Goal: Navigation & Orientation: Find specific page/section

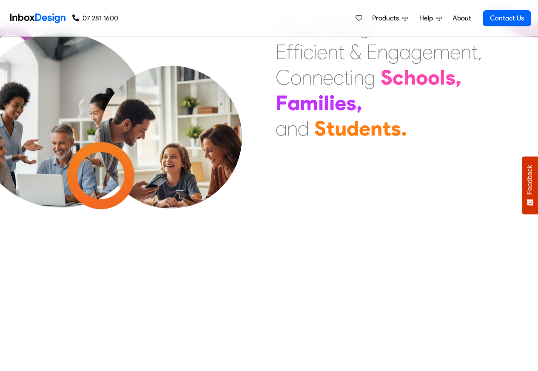
scroll to position [1, 0]
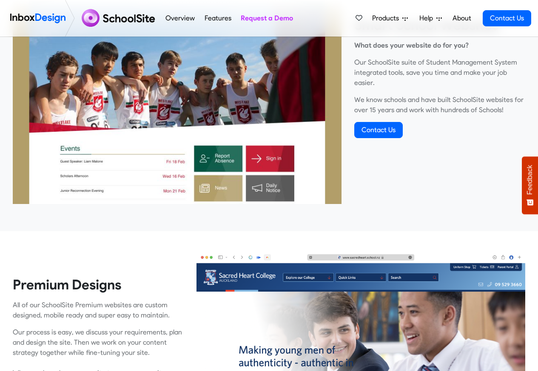
scroll to position [357, 0]
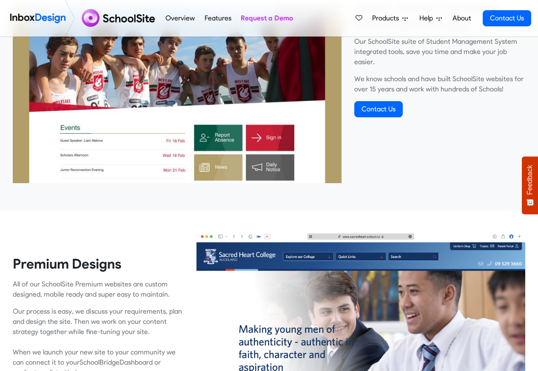
click at [177, 18] on link "Overview" at bounding box center [180, 18] width 34 height 17
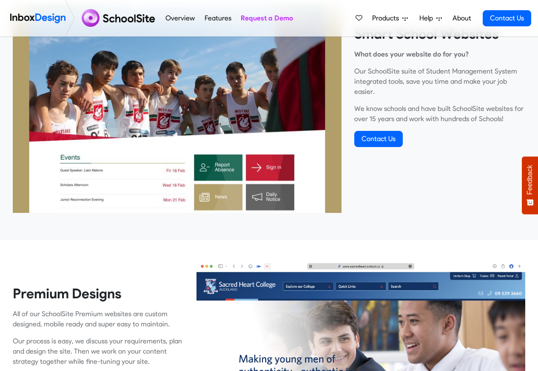
scroll to position [357, 0]
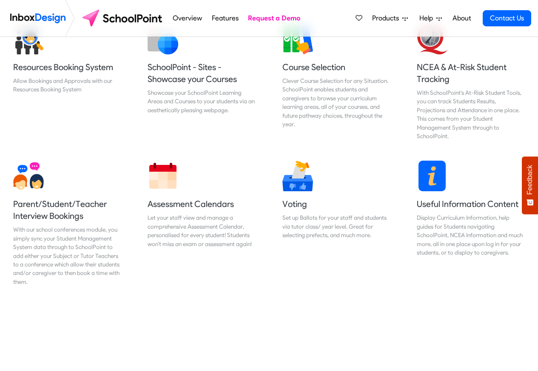
scroll to position [357, 0]
